Goal: Task Accomplishment & Management: Use online tool/utility

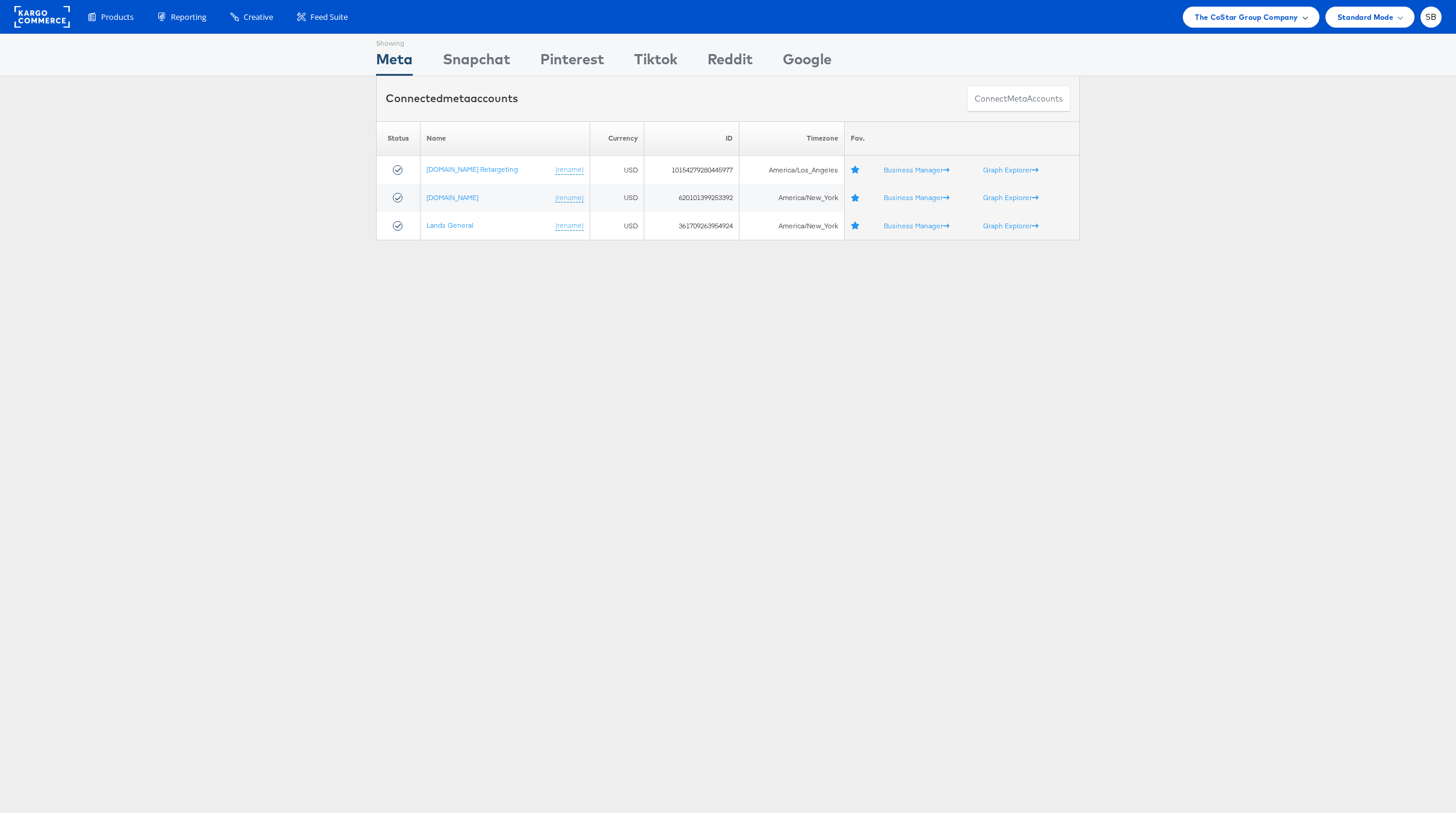
click at [1194, 18] on span "The CoStar Group Company" at bounding box center [1246, 17] width 103 height 12
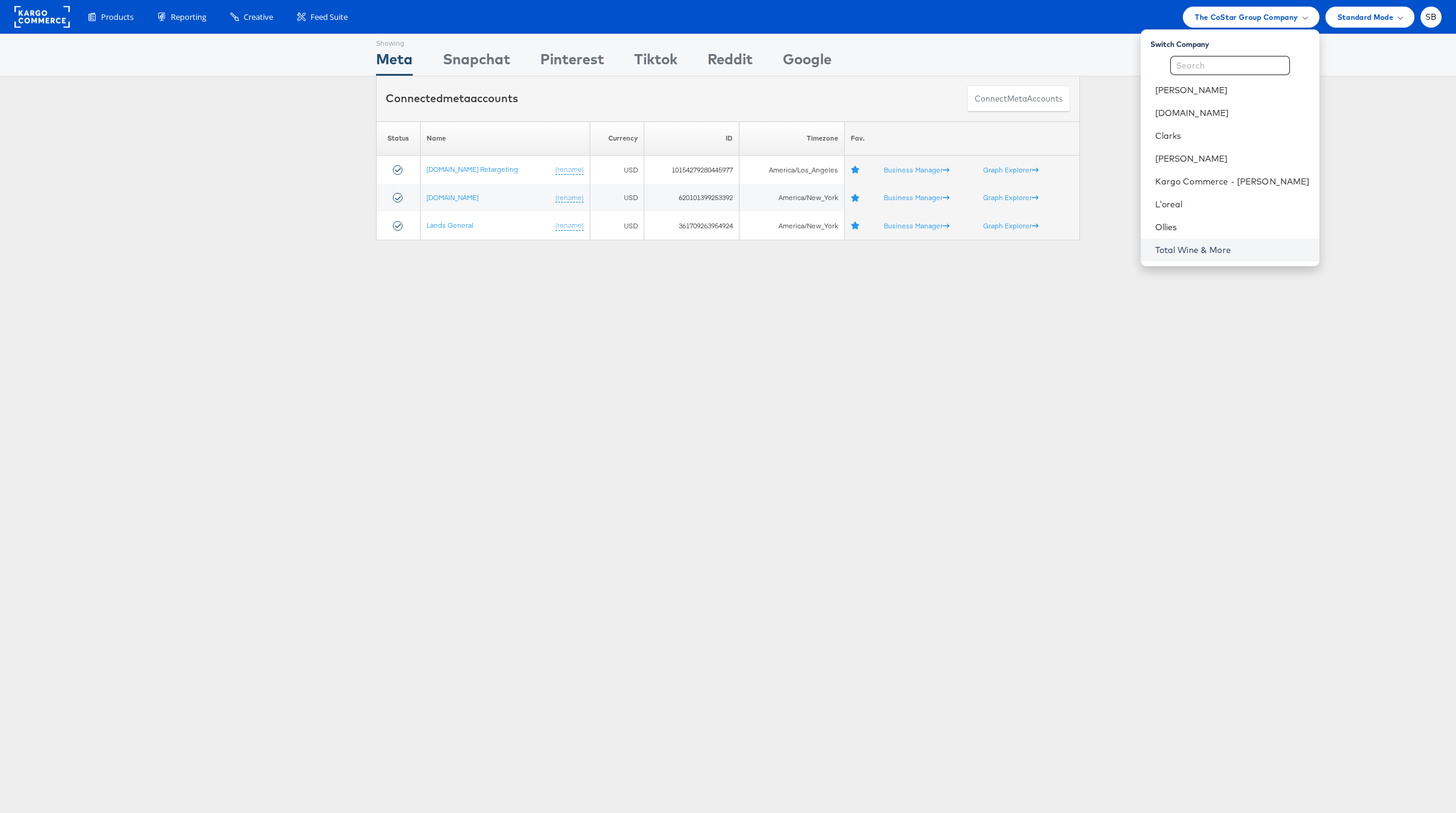
click at [1225, 254] on link "Total Wine & More" at bounding box center [1233, 250] width 155 height 12
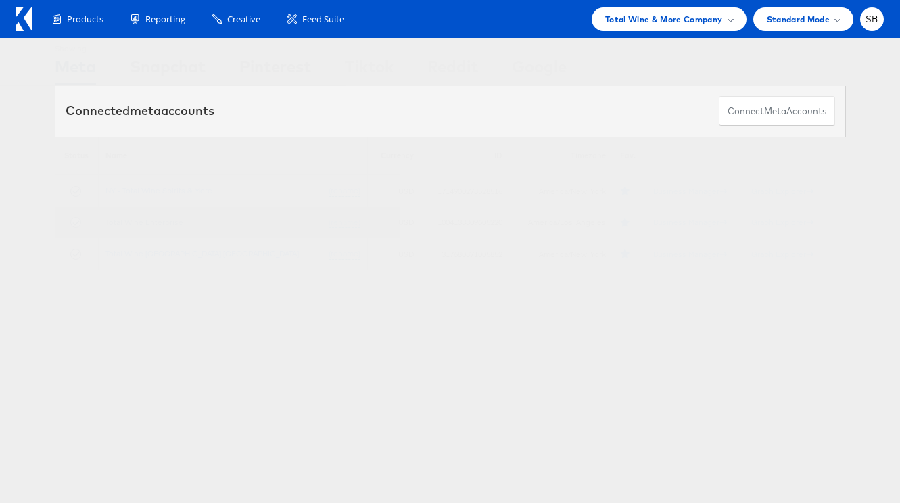
click at [172, 223] on link "Total Wine Enterprise" at bounding box center [144, 222] width 78 height 10
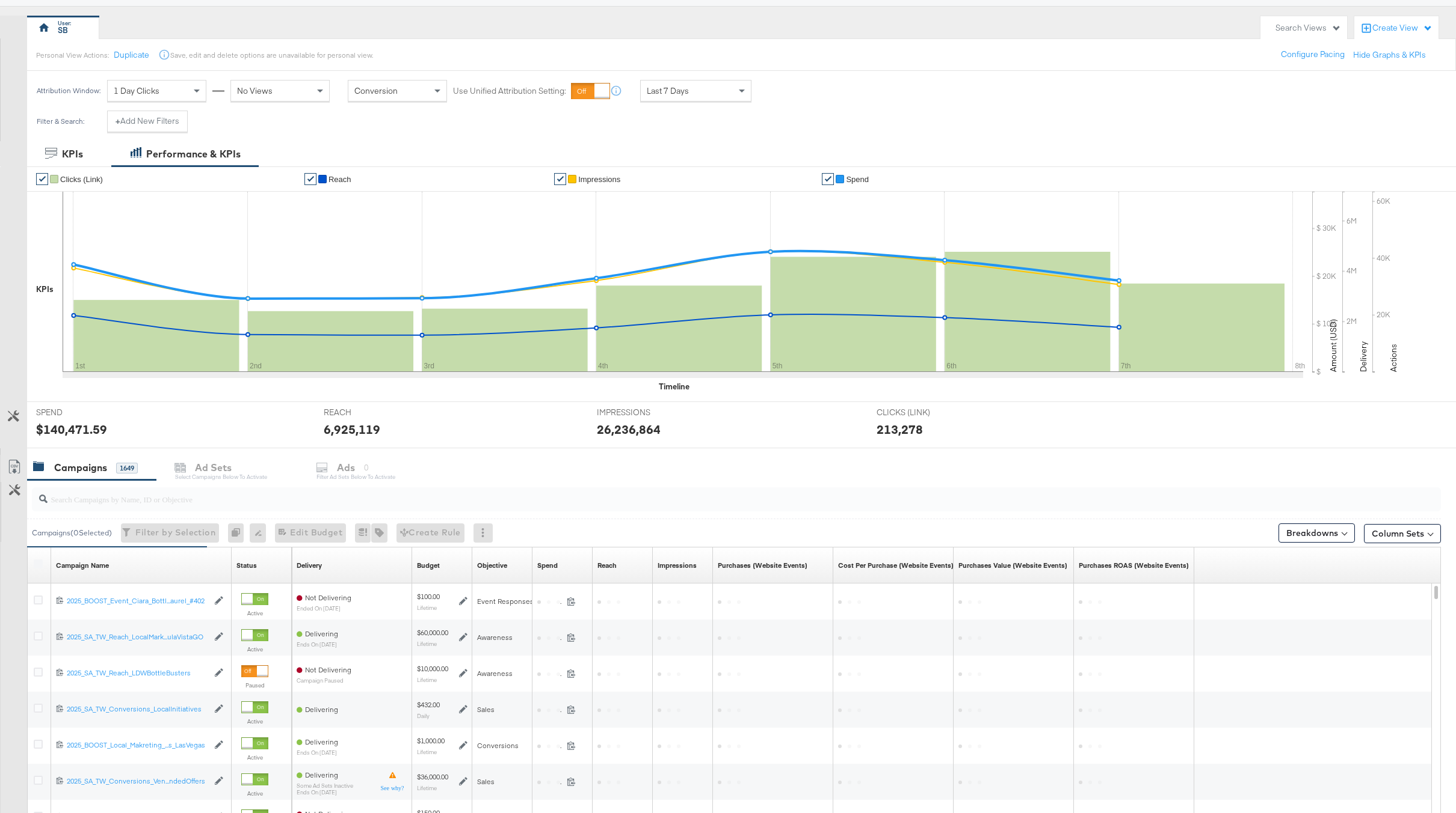
scroll to position [242, 0]
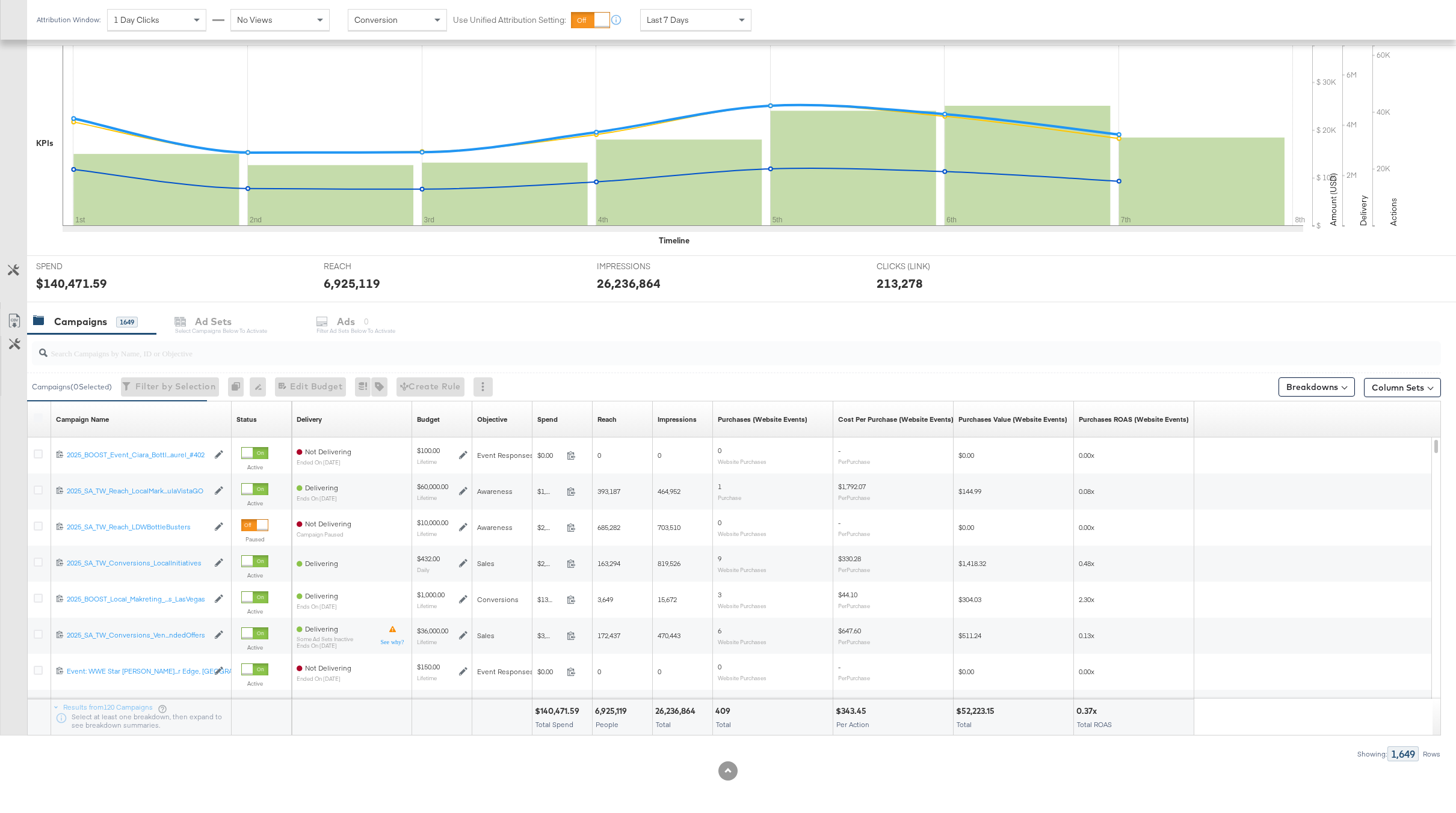
click at [211, 349] on input "search" at bounding box center [677, 348] width 1261 height 23
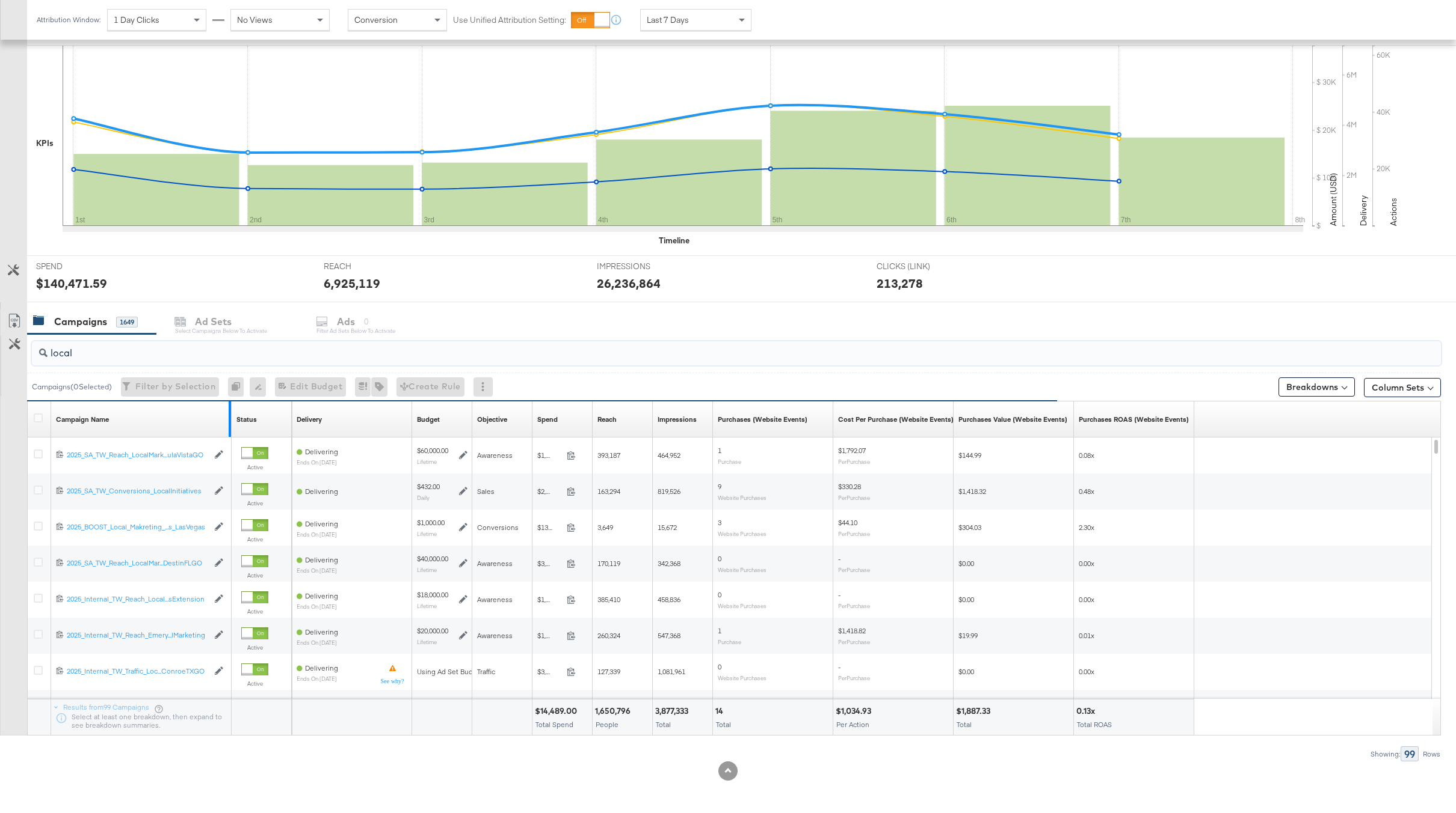
type input "local"
drag, startPoint x: 228, startPoint y: 408, endPoint x: 484, endPoint y: 425, distance: 256.6
click at [28, 401] on div "Campaign Name Sorting Unavailable Status Sorting Unavailable Delivery Sorting U…" at bounding box center [28, 401] width 0 height 0
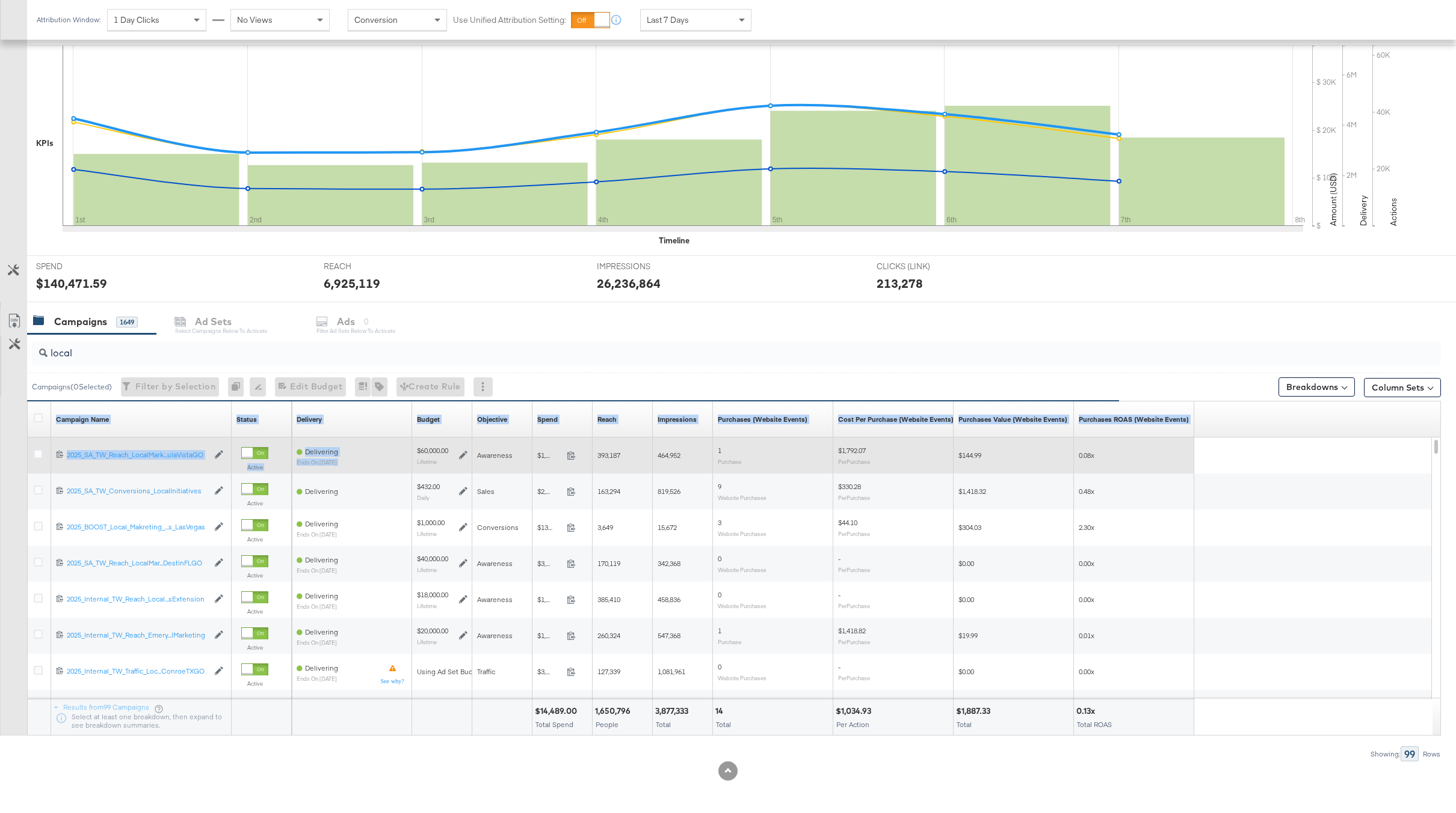
drag, startPoint x: 229, startPoint y: 407, endPoint x: 453, endPoint y: 440, distance: 226.4
click at [453, 440] on div "Campaign Name Sorting Unavailable Status Sorting Unavailable Delivery Sorting U…" at bounding box center [734, 567] width 1413 height 334
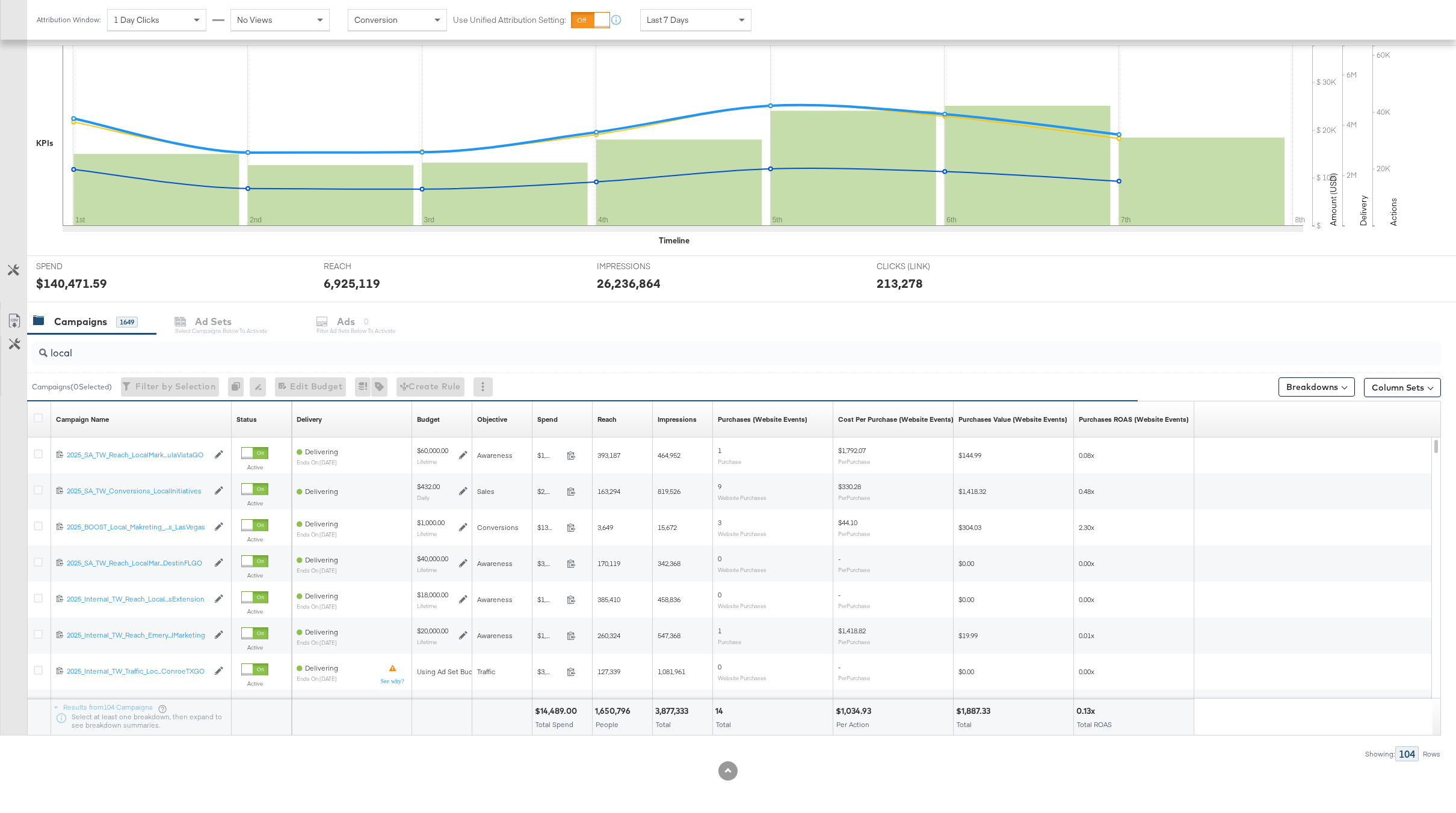
drag, startPoint x: 251, startPoint y: 747, endPoint x: 249, endPoint y: 734, distance: 13.2
click at [251, 747] on div "Showing: 104 Rows" at bounding box center [720, 753] width 1441 height 15
drag, startPoint x: 230, startPoint y: 408, endPoint x: 344, endPoint y: 416, distance: 114.3
click at [28, 401] on div "Campaign Name Sorting Unavailable Status Sorting Unavailable Delivery Sorting U…" at bounding box center [28, 401] width 0 height 0
drag, startPoint x: 229, startPoint y: 412, endPoint x: 294, endPoint y: 413, distance: 65.0
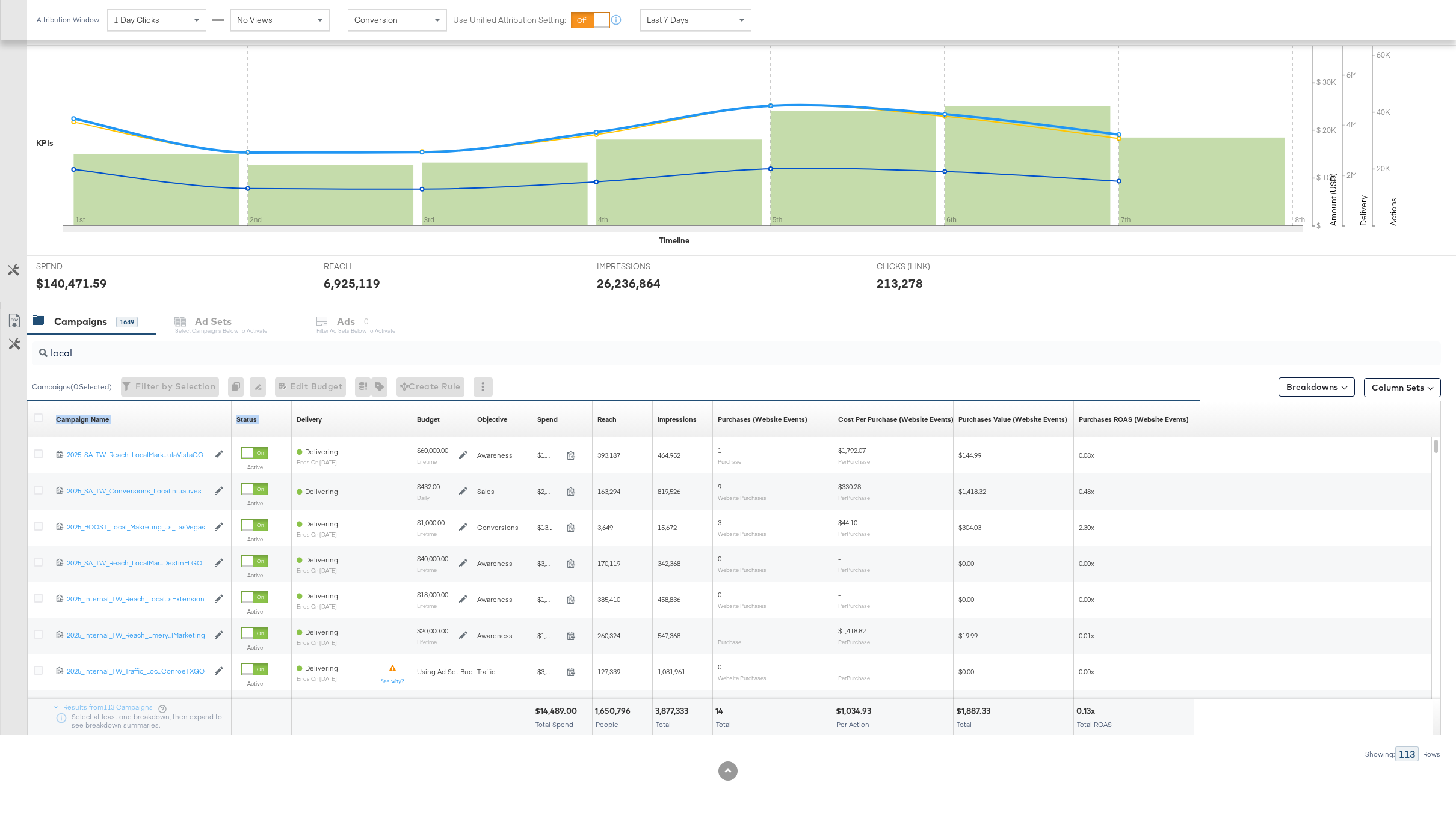
click at [28, 401] on div "Campaign Name Sorting Unavailable Status Sorting Unavailable Delivery Sorting U…" at bounding box center [28, 401] width 0 height 0
click at [90, 354] on input "local" at bounding box center [677, 348] width 1261 height 23
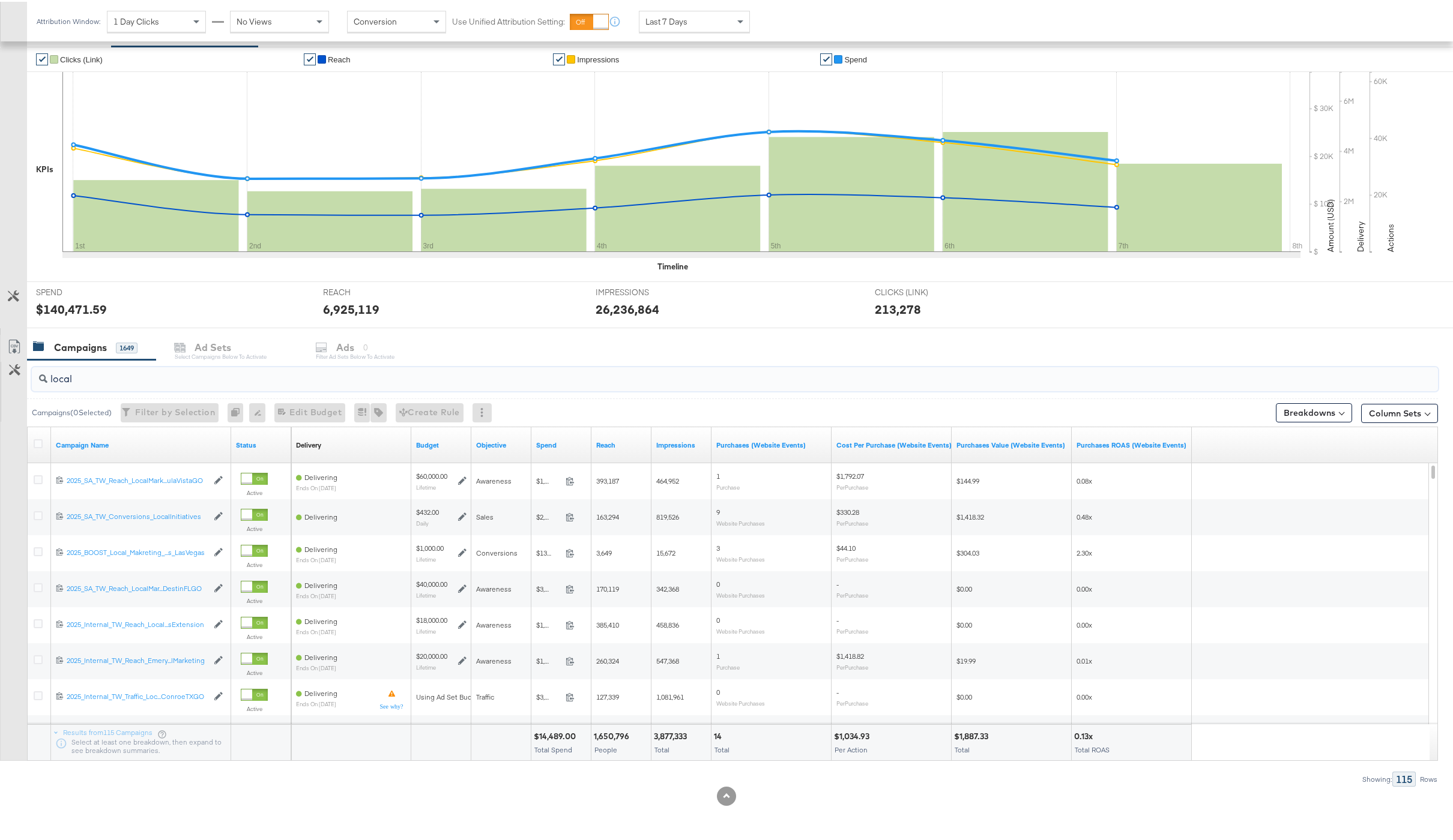
scroll to position [213, 0]
